Goal: Information Seeking & Learning: Find specific fact

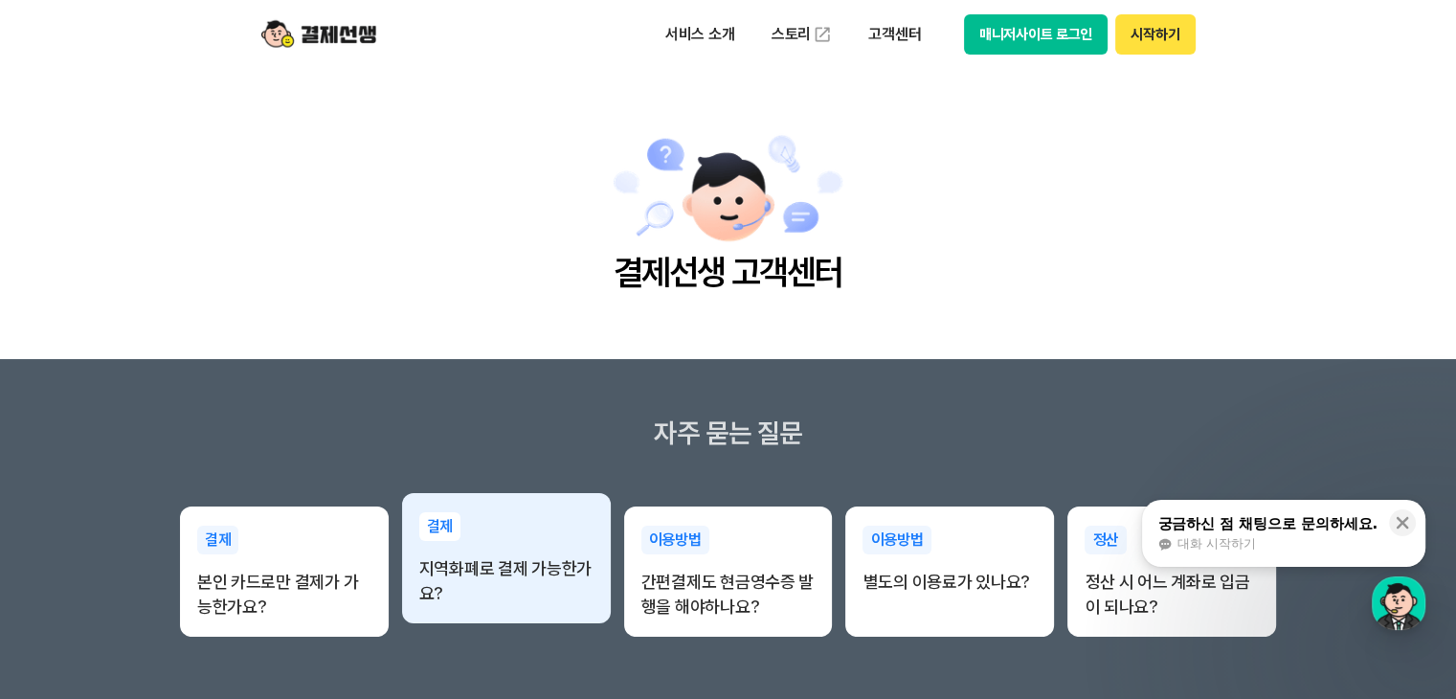
click at [550, 576] on p "지역화폐로 결제 가능한가요?" at bounding box center [506, 581] width 174 height 50
click at [506, 556] on p "지역화폐로 결제 가능한가요?" at bounding box center [506, 581] width 174 height 50
click at [494, 570] on p "지역화폐로 결제 가능한가요?" at bounding box center [506, 581] width 174 height 50
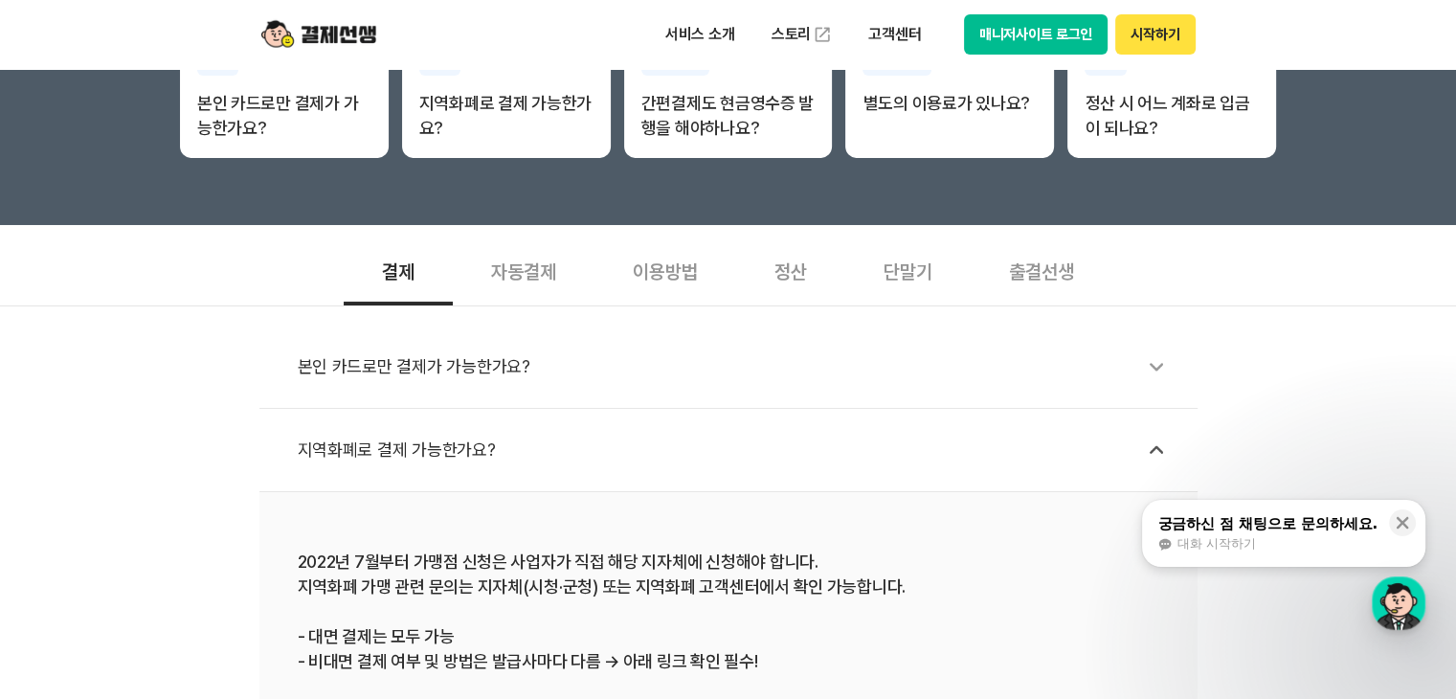
scroll to position [766, 0]
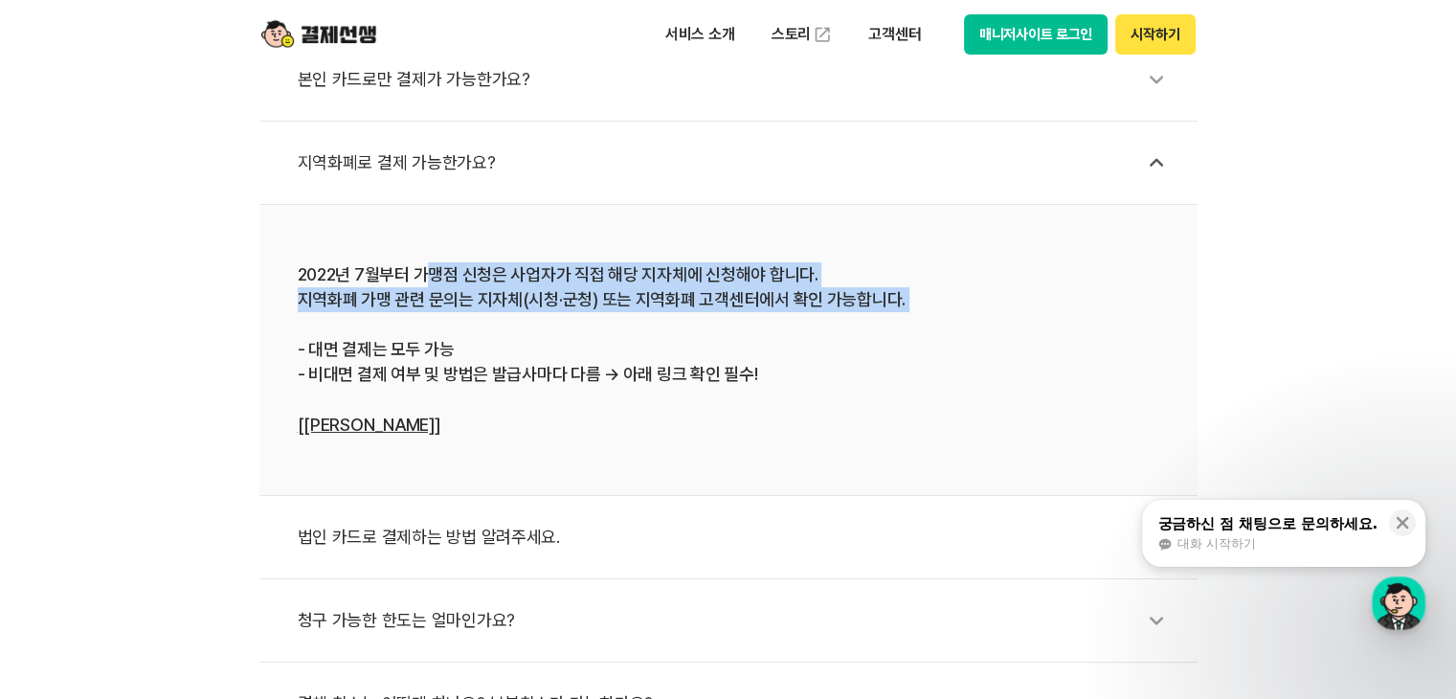
drag, startPoint x: 440, startPoint y: 266, endPoint x: 842, endPoint y: 311, distance: 403.7
click at [842, 311] on div "2022년 7월부터 가맹점 신청은 사업자가 직접 해당 지자체에 신청해야 합니다. 지역화폐 가맹 관련 문의는 지자체(시청·군청) 또는 지역화폐 …" at bounding box center [729, 349] width 862 height 175
click at [839, 311] on div "2022년 7월부터 가맹점 신청은 사업자가 직접 해당 지자체에 신청해야 합니다. 지역화폐 가맹 관련 문의는 지자체(시청·군청) 또는 지역화폐 …" at bounding box center [729, 349] width 862 height 175
click at [474, 317] on div "2022년 7월부터 가맹점 신청은 사업자가 직접 해당 지자체에 신청해야 합니다. 지역화폐 가맹 관련 문의는 지자체(시청·군청) 또는 지역화폐 …" at bounding box center [729, 349] width 862 height 175
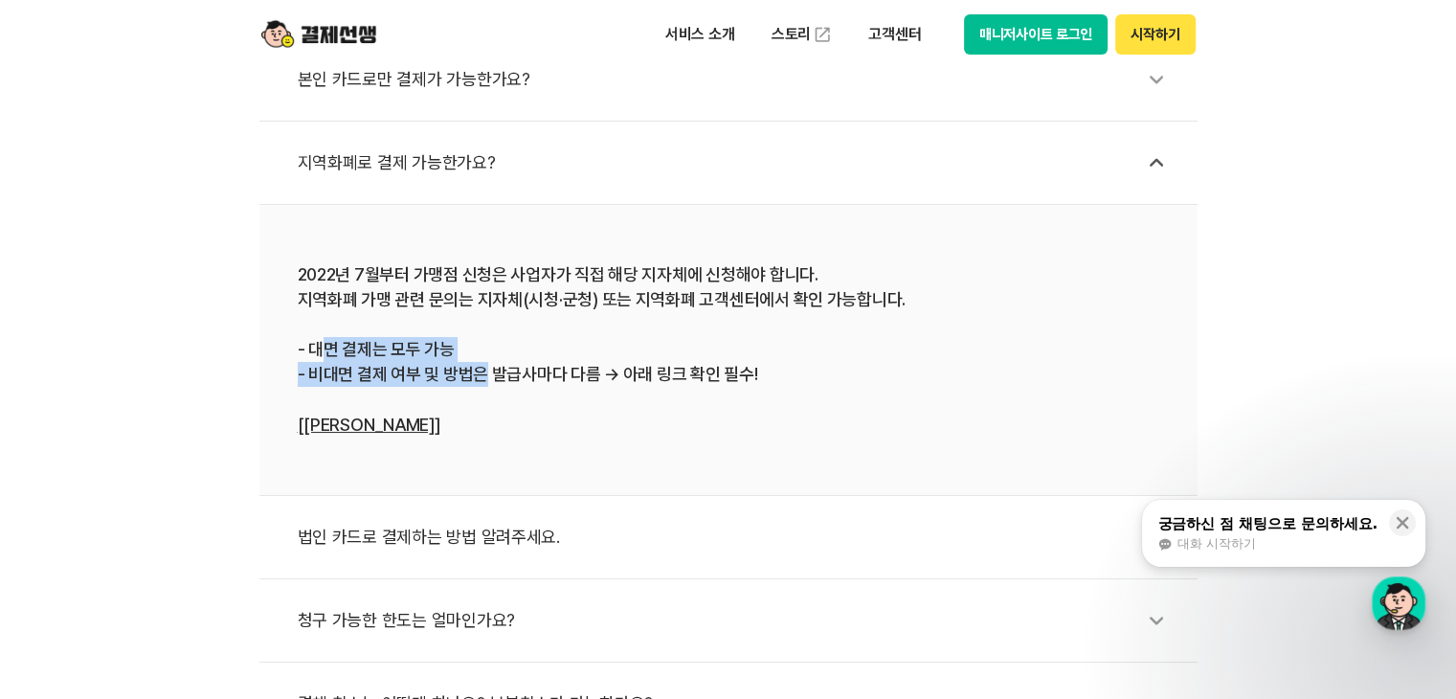
drag, startPoint x: 316, startPoint y: 348, endPoint x: 481, endPoint y: 362, distance: 165.3
click at [481, 362] on div "2022년 7월부터 가맹점 신청은 사업자가 직접 해당 지자체에 신청해야 합니다. 지역화폐 가맹 관련 문의는 지자체(시청·군청) 또는 지역화폐 …" at bounding box center [729, 349] width 862 height 175
click at [537, 366] on div "2022년 7월부터 가맹점 신청은 사업자가 직접 해당 지자체에 신청해야 합니다. 지역화폐 가맹 관련 문의는 지자체(시청·군청) 또는 지역화폐 …" at bounding box center [729, 349] width 862 height 175
drag, startPoint x: 634, startPoint y: 355, endPoint x: 729, endPoint y: 409, distance: 108.9
click at [731, 407] on div "2022년 7월부터 가맹점 신청은 사업자가 직접 해당 지자체에 신청해야 합니다. 지역화폐 가맹 관련 문의는 지자체(시청·군청) 또는 지역화폐 …" at bounding box center [729, 349] width 862 height 175
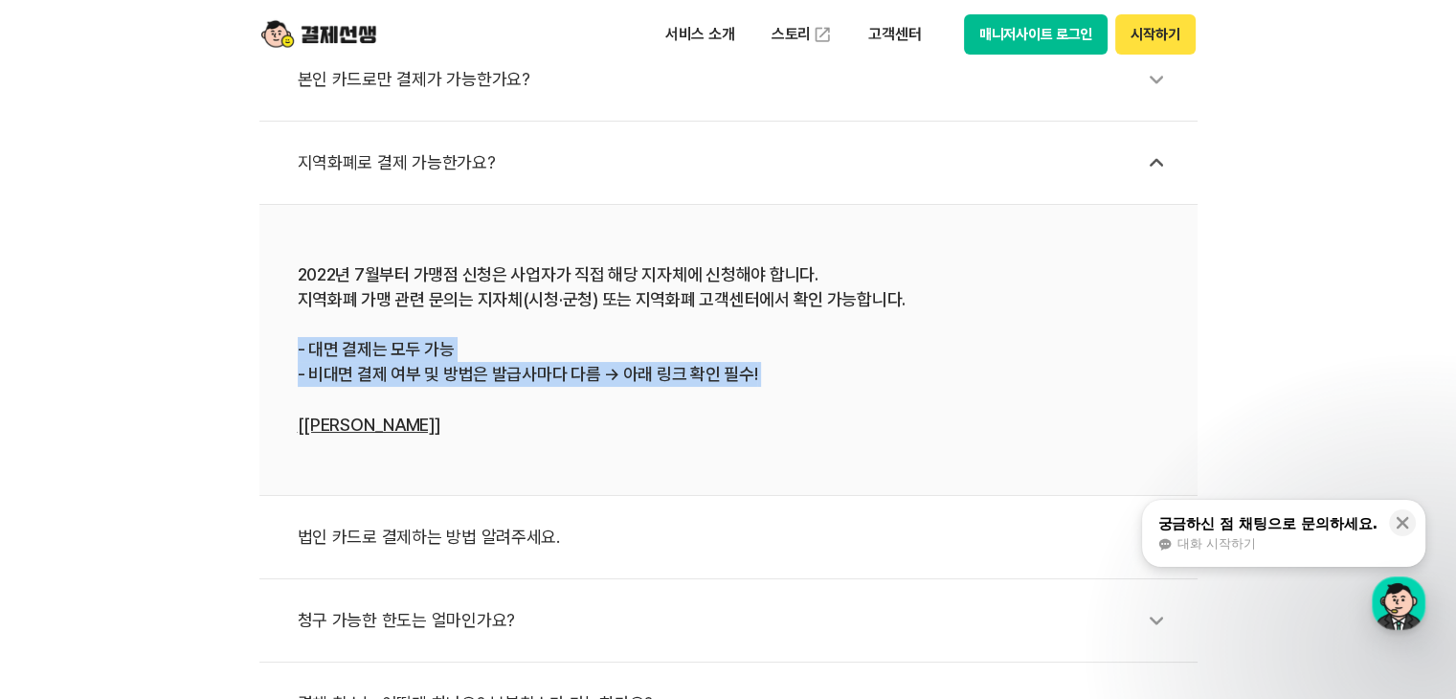
click at [726, 409] on div "2022년 7월부터 가맹점 신청은 사업자가 직접 해당 지자체에 신청해야 합니다. 지역화폐 가맹 관련 문의는 지자체(시청·군청) 또는 지역화폐 …" at bounding box center [729, 349] width 862 height 175
click at [362, 421] on link "[[PERSON_NAME]]" at bounding box center [369, 425] width 143 height 20
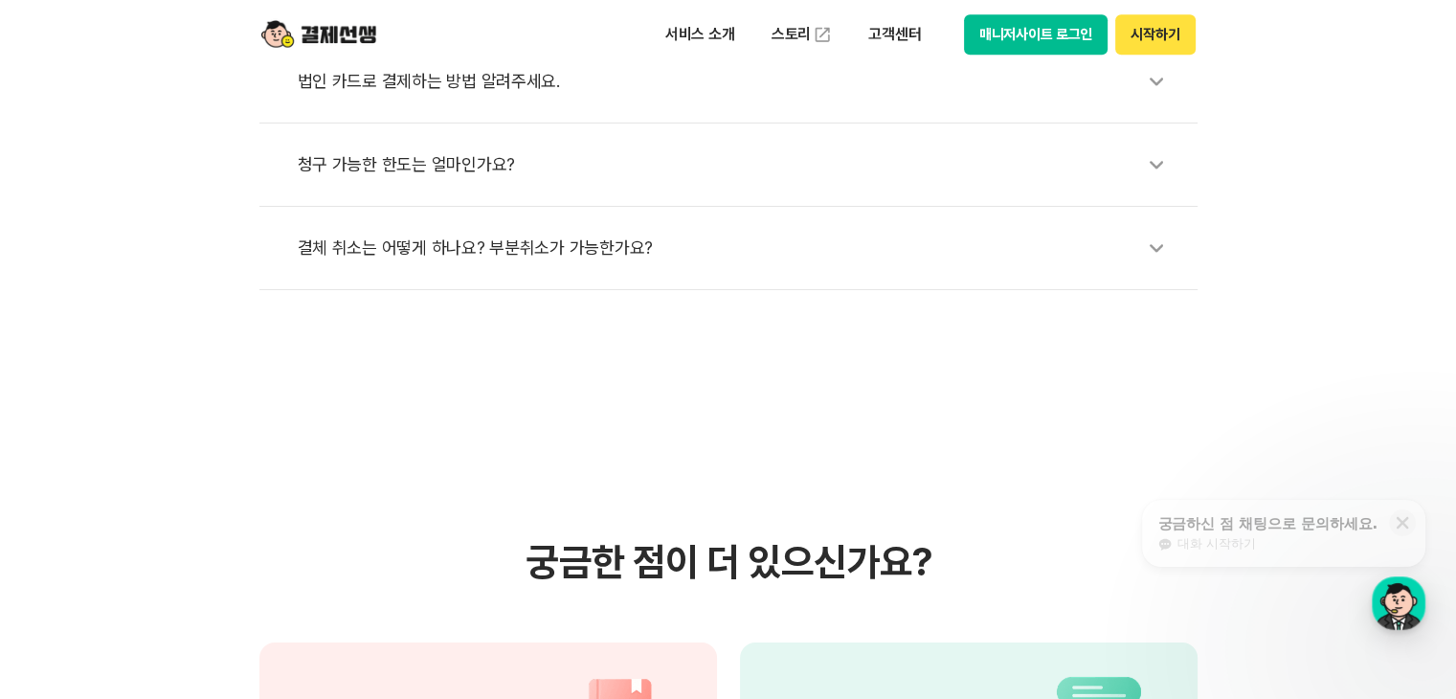
scroll to position [1245, 0]
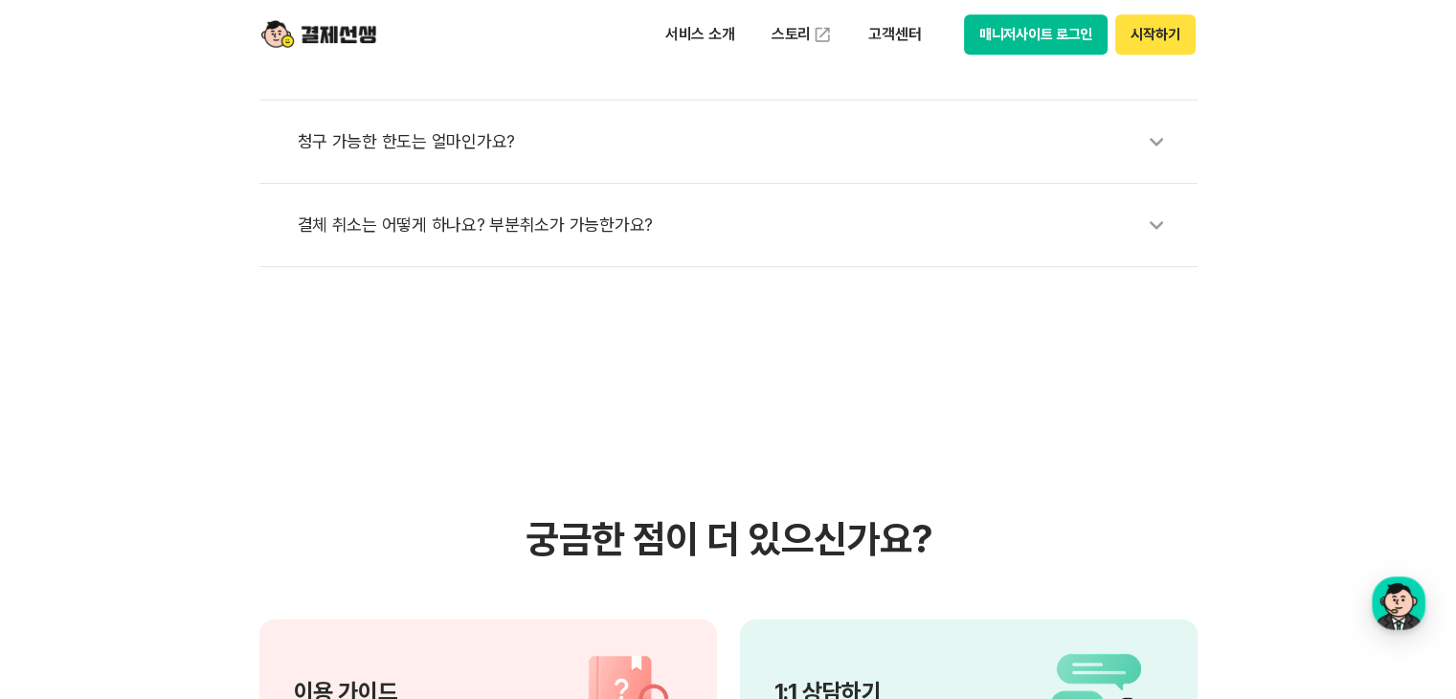
click at [482, 131] on div "청구 가능한 한도는 얼마인가요?" at bounding box center [738, 142] width 881 height 44
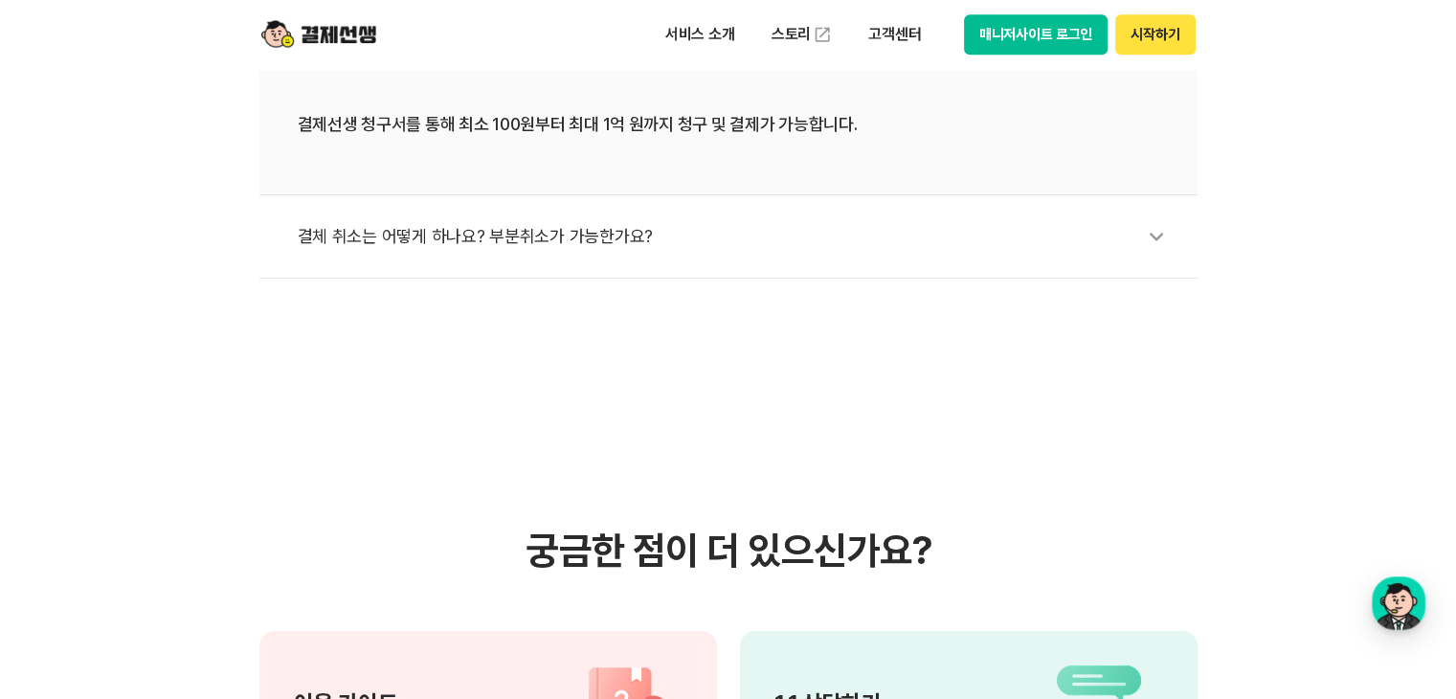
scroll to position [958, 0]
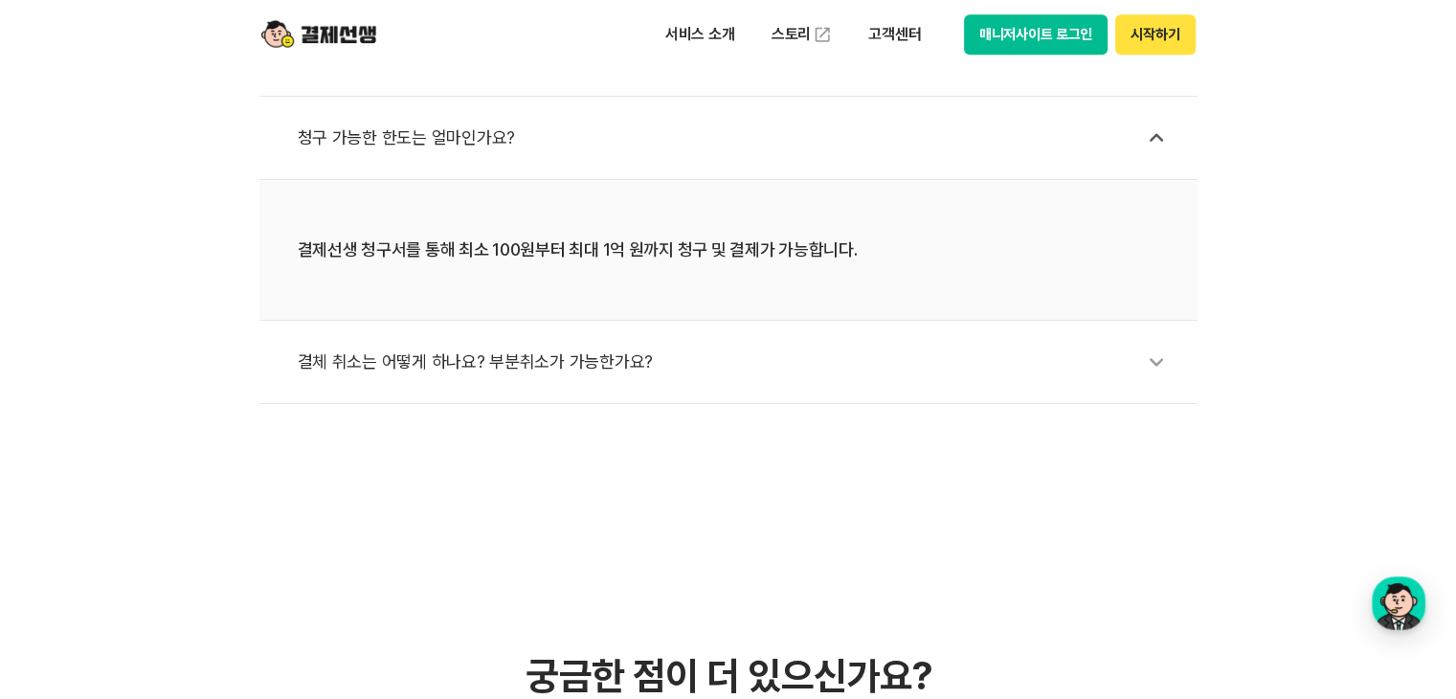
click at [1161, 363] on icon at bounding box center [1157, 362] width 44 height 44
